Goal: Navigation & Orientation: Find specific page/section

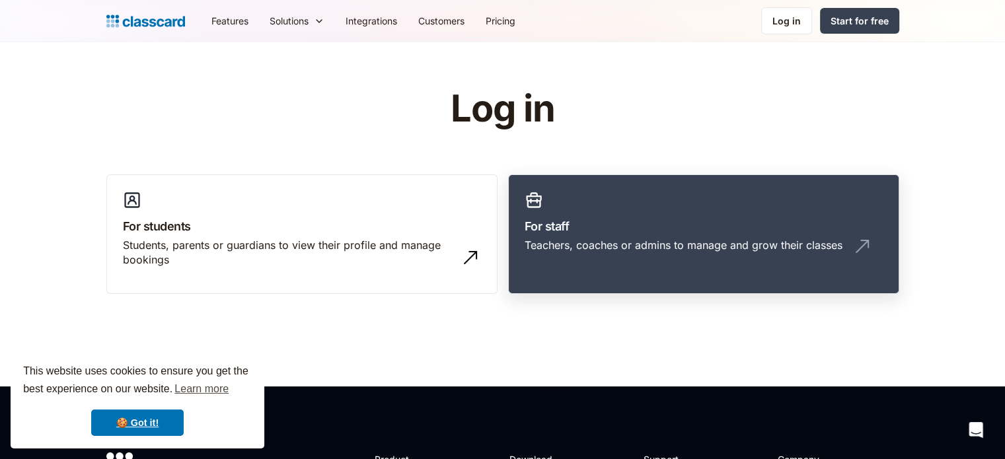
click at [566, 250] on div "Teachers, coaches or admins to manage and grow their classes" at bounding box center [684, 245] width 318 height 15
